Goal: Information Seeking & Learning: Find specific page/section

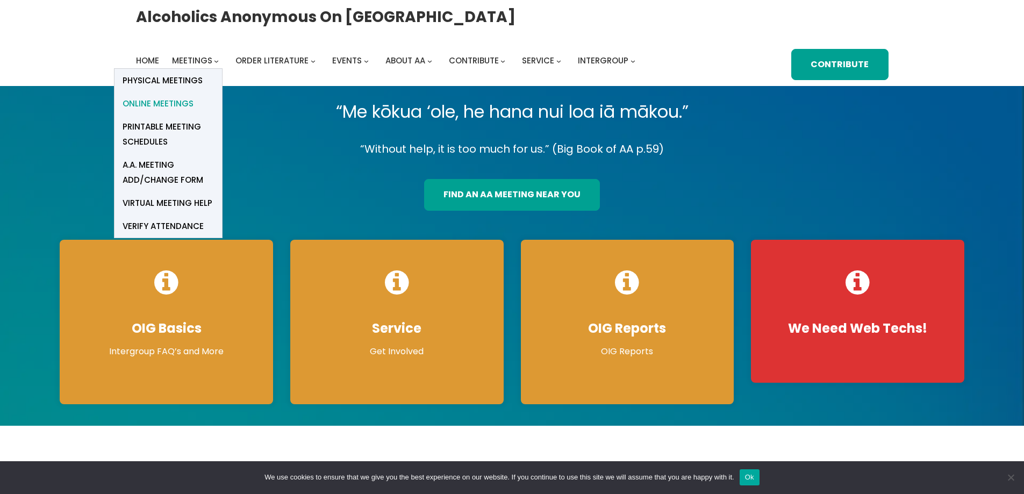
click at [172, 102] on span "Online Meetings" at bounding box center [157, 103] width 71 height 15
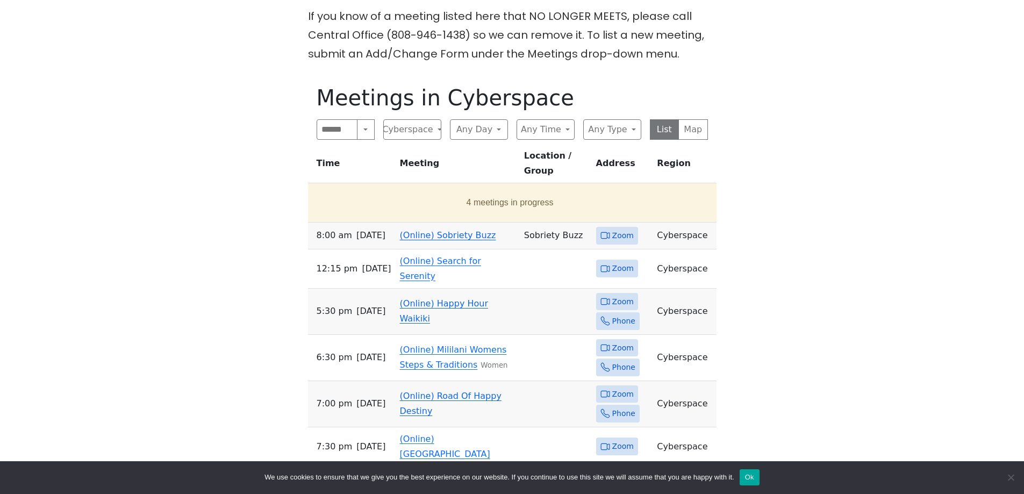
scroll to position [537, 0]
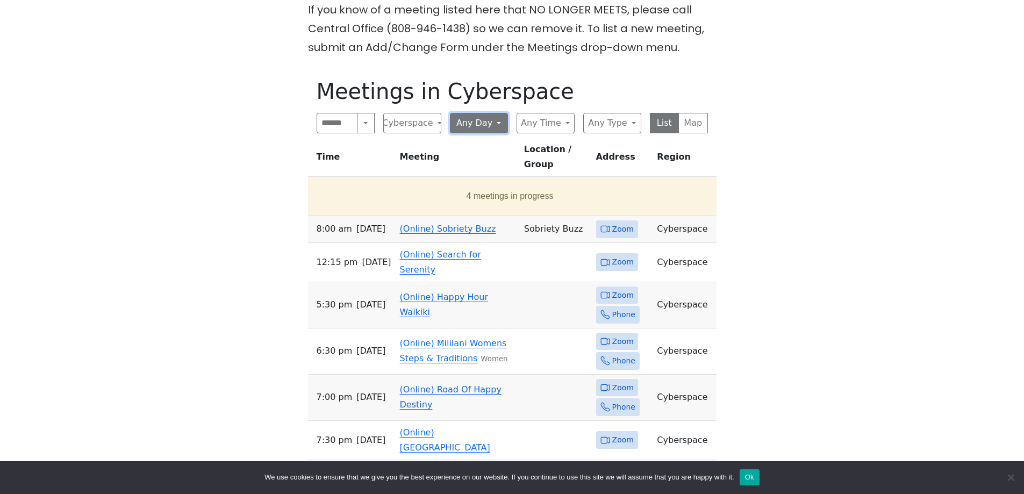
click at [484, 113] on button "Any Day" at bounding box center [479, 123] width 58 height 20
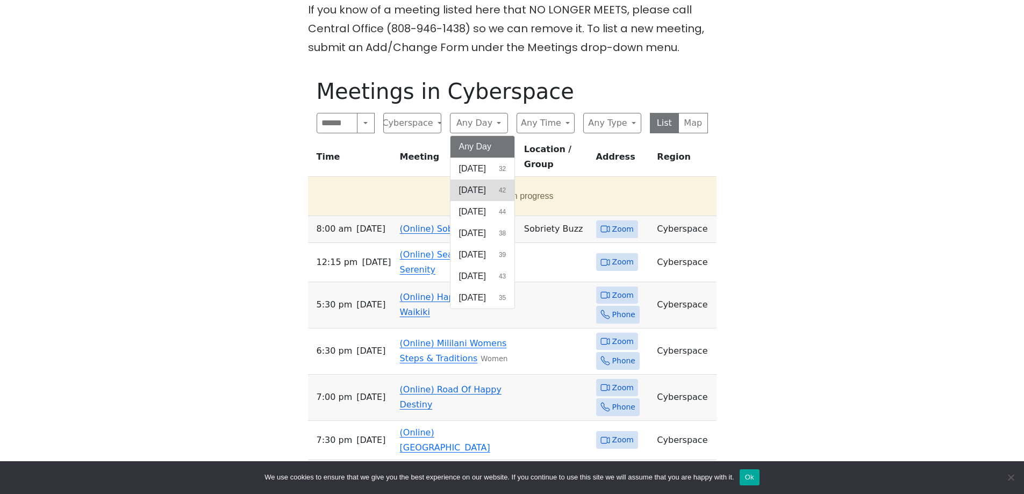
click at [470, 184] on span "Monday" at bounding box center [472, 190] width 27 height 13
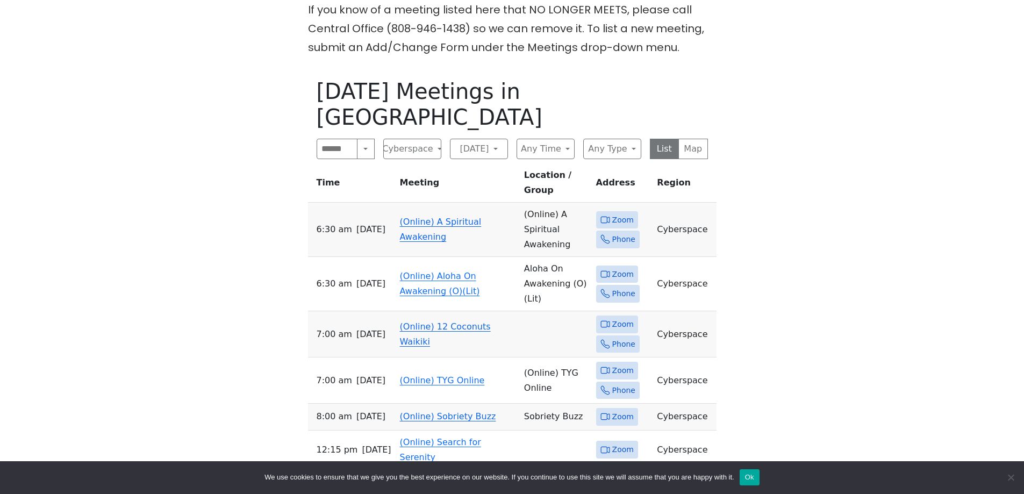
click at [475, 321] on link "(Online) 12 Coconuts Waikiki" at bounding box center [445, 333] width 91 height 25
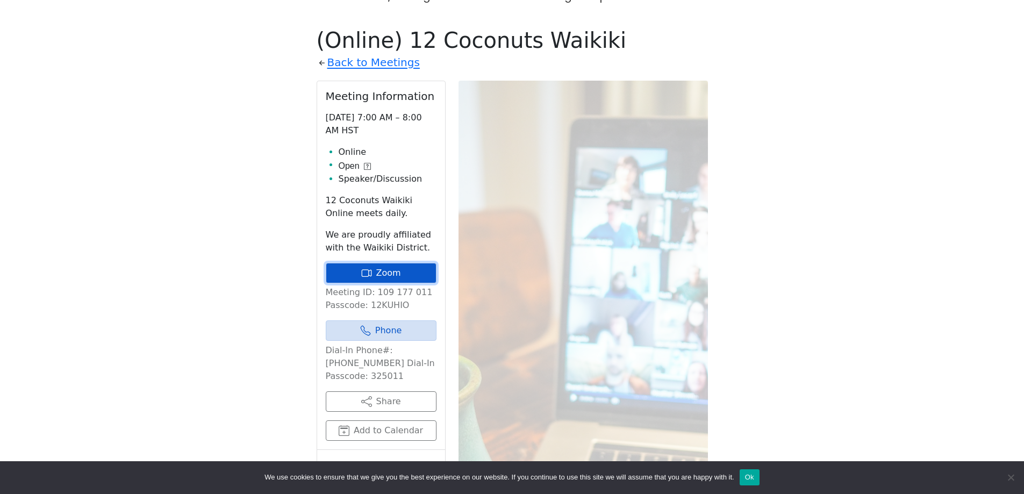
click at [398, 263] on link "Zoom" at bounding box center [381, 273] width 111 height 20
